Goal: Information Seeking & Learning: Learn about a topic

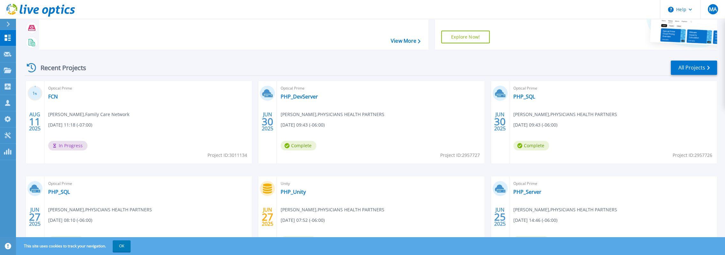
scroll to position [64, 0]
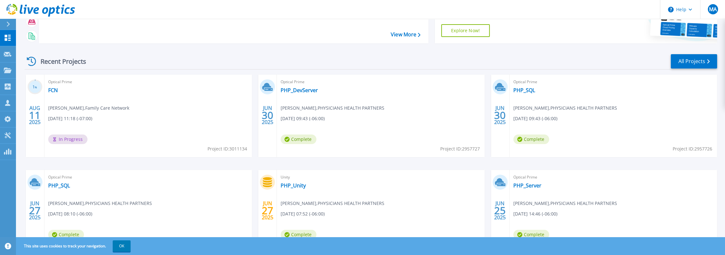
click at [126, 122] on div "Optical Prime FCN [PERSON_NAME] , Family Care Network [DATE] 11:18 (-07:00) In …" at bounding box center [147, 116] width 207 height 83
click at [52, 88] on link "FCN" at bounding box center [53, 90] width 10 height 6
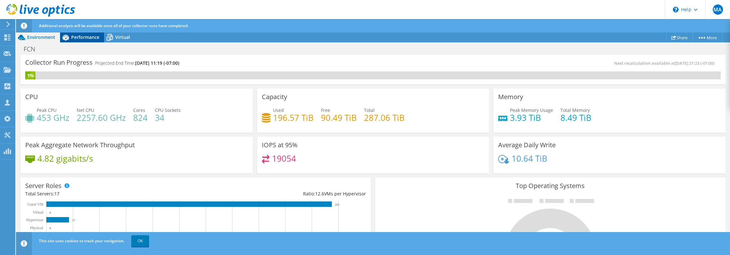
click at [80, 34] on span "Performance" at bounding box center [85, 37] width 28 height 6
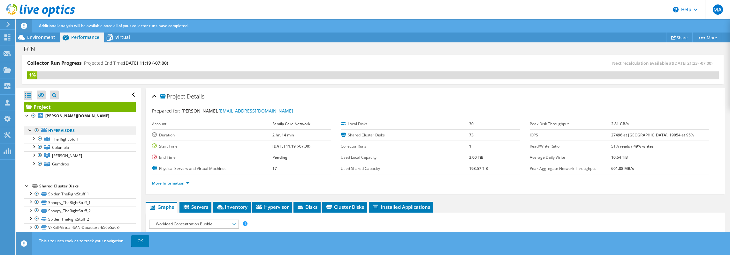
click at [52, 127] on link "Hypervisors" at bounding box center [80, 131] width 112 height 8
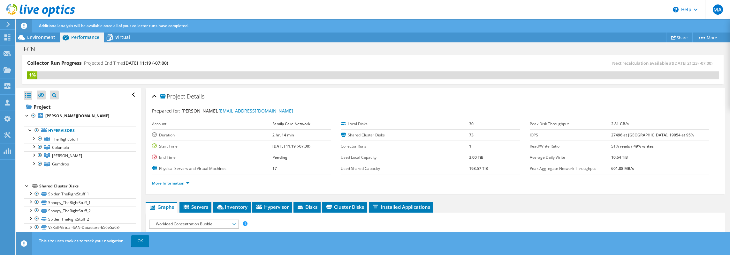
click at [166, 180] on li "More Information" at bounding box center [172, 183] width 41 height 7
click at [167, 181] on link "More Information" at bounding box center [170, 183] width 37 height 5
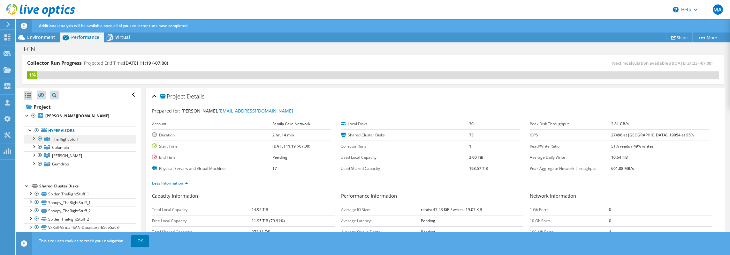
click at [66, 138] on span "The Right Stuff" at bounding box center [65, 139] width 26 height 5
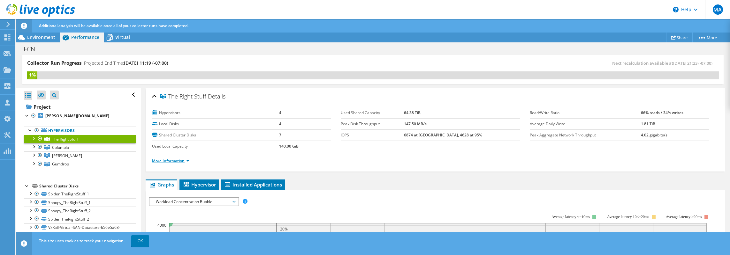
click at [170, 158] on link "More Information" at bounding box center [170, 160] width 37 height 5
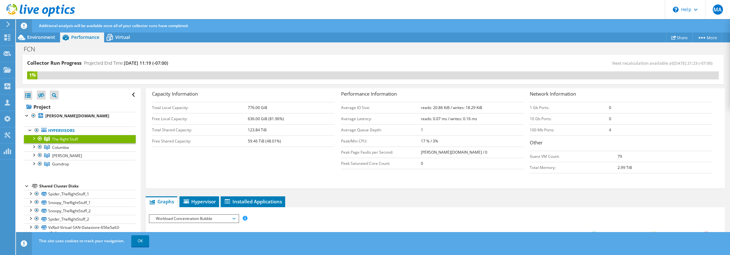
scroll to position [64, 0]
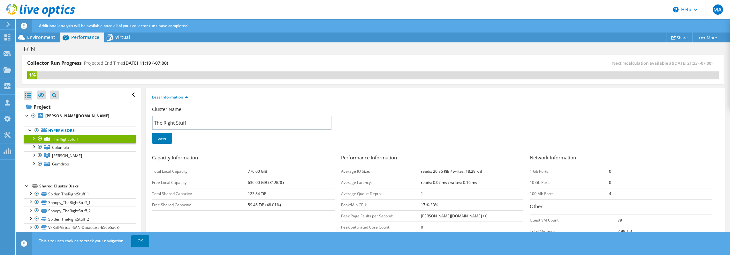
click at [34, 138] on div at bounding box center [33, 138] width 6 height 6
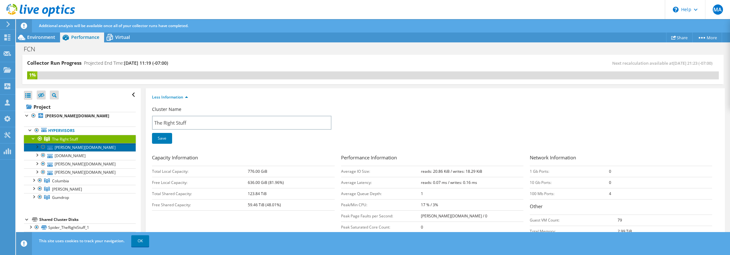
click at [80, 147] on link "carpenter.fcn.net" at bounding box center [80, 147] width 112 height 8
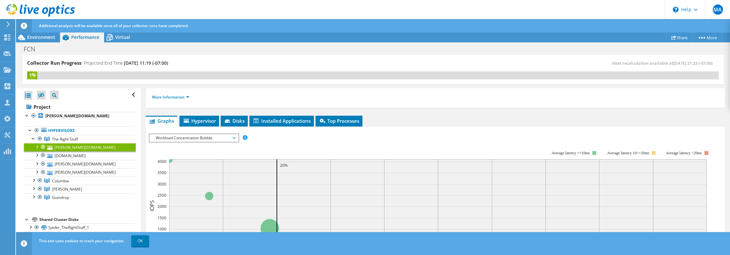
scroll to position [0, 0]
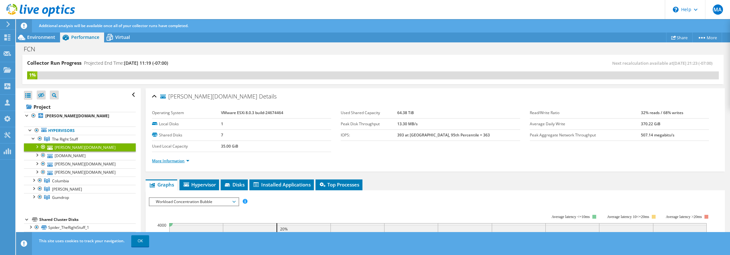
click at [177, 158] on link "More Information" at bounding box center [170, 160] width 37 height 5
